Goal: Check status

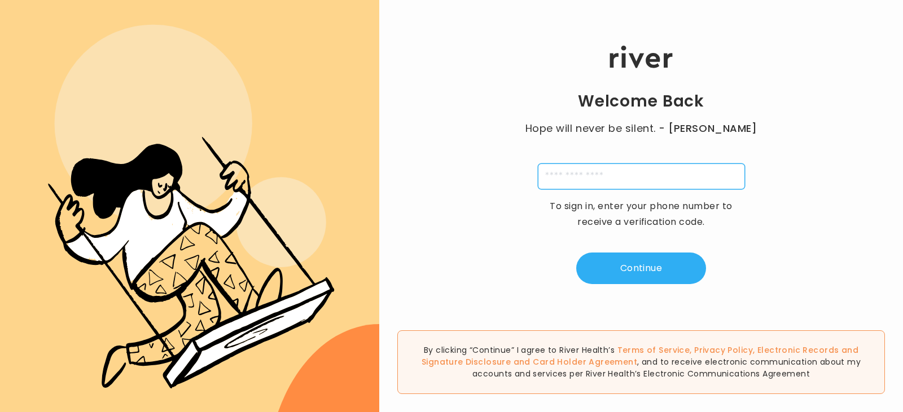
click at [613, 171] on input "tel" at bounding box center [641, 177] width 207 height 26
type input "**********"
type input "*"
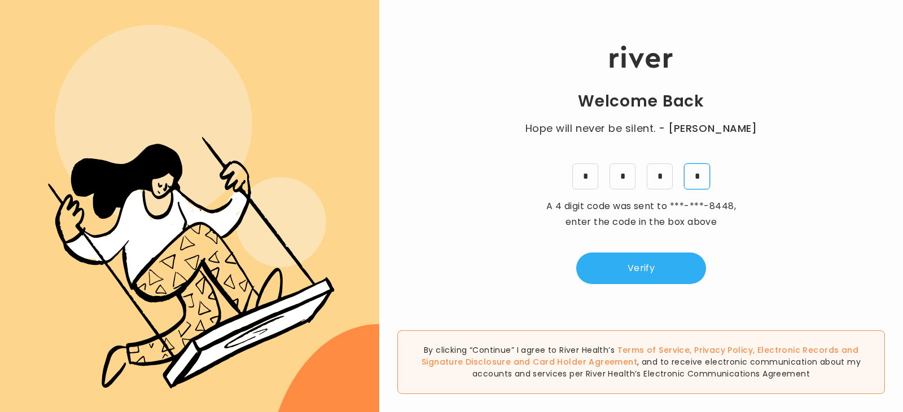
type input "*"
click at [637, 260] on button "Verify" at bounding box center [641, 269] width 130 height 32
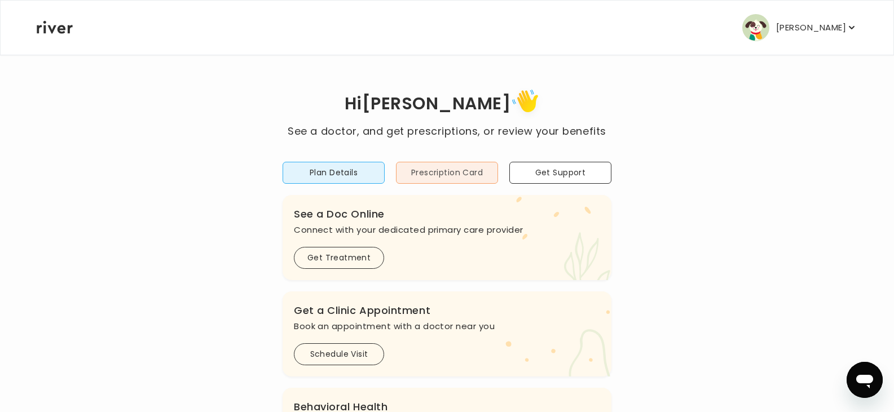
click at [432, 172] on button "Prescription Card" at bounding box center [447, 173] width 102 height 22
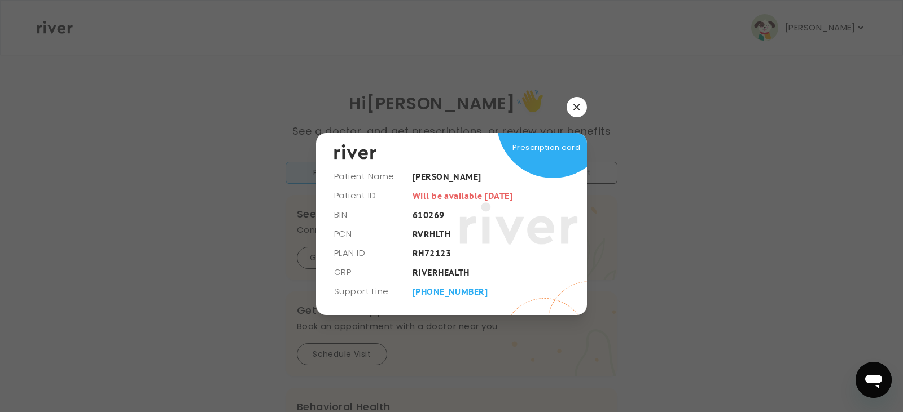
click at [576, 106] on icon "button" at bounding box center [576, 107] width 7 height 7
